Goal: Navigation & Orientation: Find specific page/section

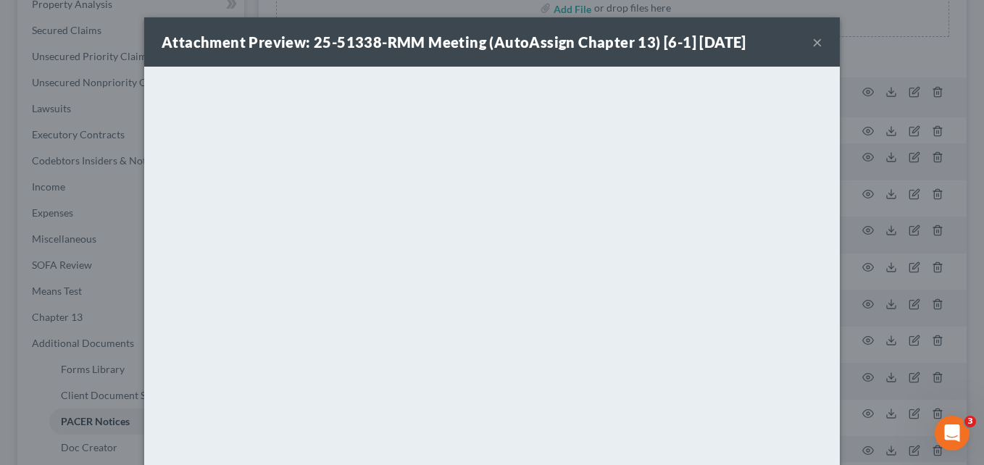
click at [815, 44] on button "×" at bounding box center [818, 41] width 10 height 17
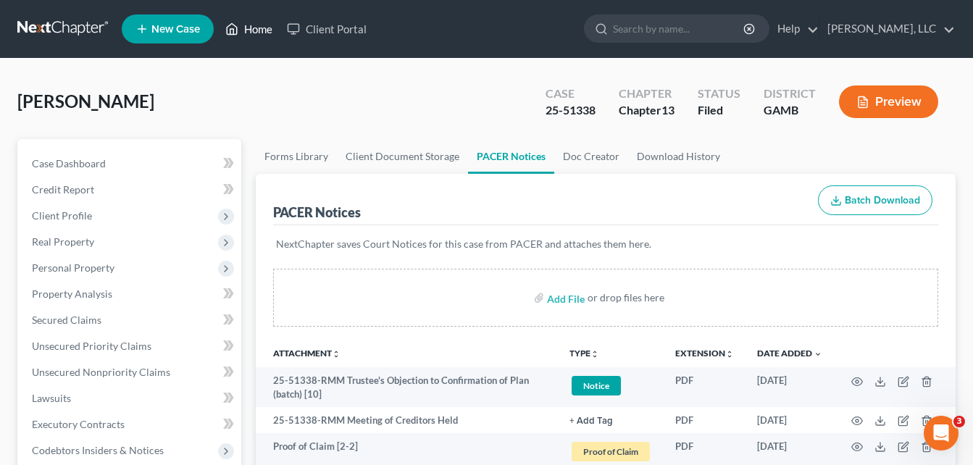
click at [254, 25] on link "Home" at bounding box center [249, 29] width 62 height 26
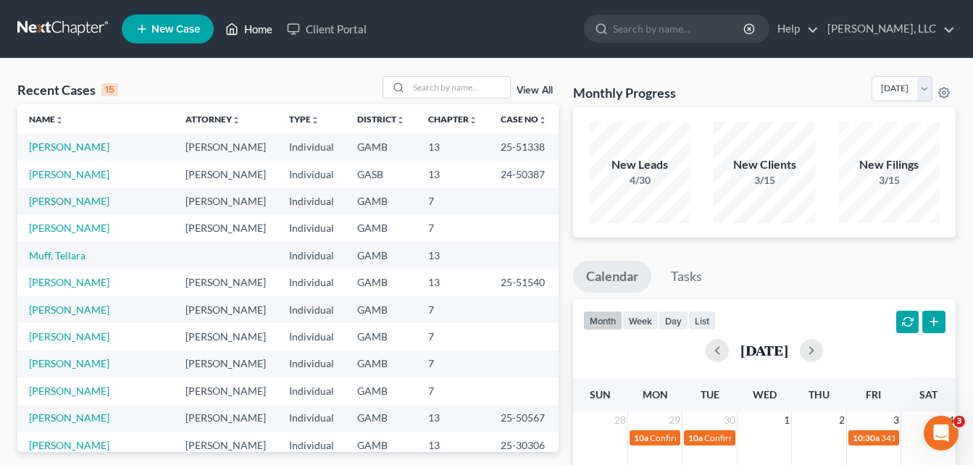
click at [259, 35] on link "Home" at bounding box center [249, 29] width 62 height 26
click at [59, 257] on link "Muff, Tellara" at bounding box center [57, 255] width 57 height 12
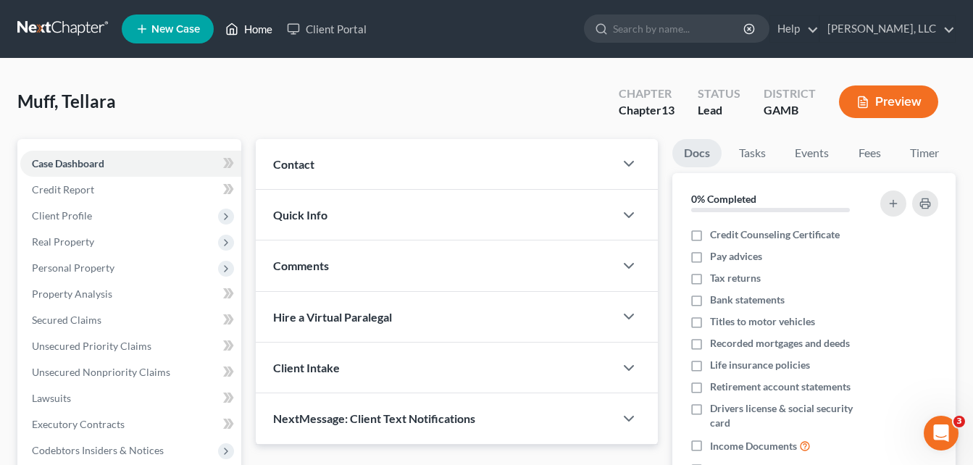
click at [254, 32] on link "Home" at bounding box center [249, 29] width 62 height 26
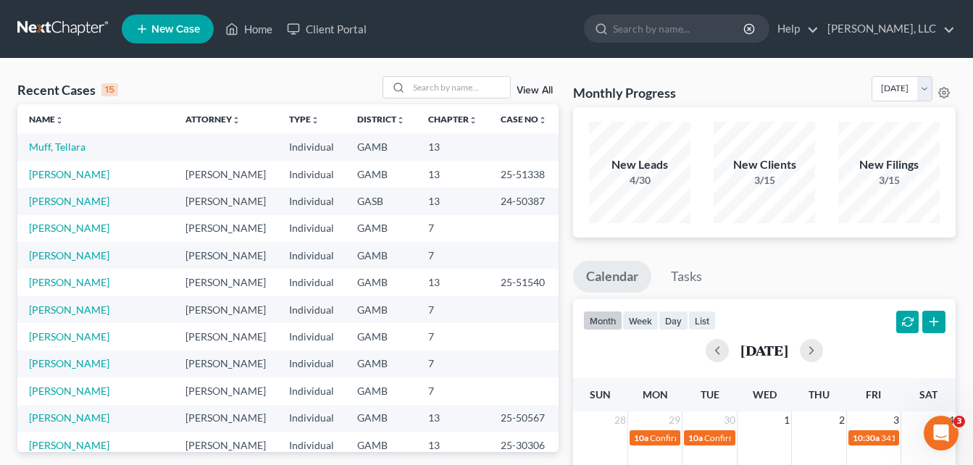
click at [427, 86] on input "search" at bounding box center [459, 87] width 101 height 21
click at [412, 23] on ul "New Case Home Client Portal - No Result - See all results Or Press Enter... Hel…" at bounding box center [539, 29] width 834 height 38
